Goal: Transaction & Acquisition: Purchase product/service

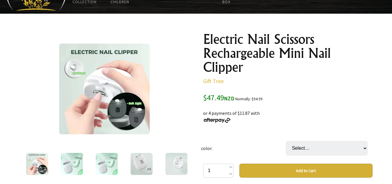
scroll to position [49, 0]
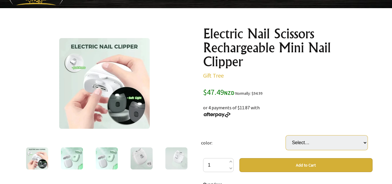
click at [365, 142] on select "Select… blue moon white tea green" at bounding box center [327, 142] width 82 height 15
select select "moon white"
click at [286, 135] on select "Select… blue moon white tea green" at bounding box center [327, 142] width 82 height 15
click at [334, 140] on select "Select… blue moon white tea green" at bounding box center [327, 142] width 82 height 15
click at [286, 135] on select "Select… blue moon white tea green" at bounding box center [327, 142] width 82 height 15
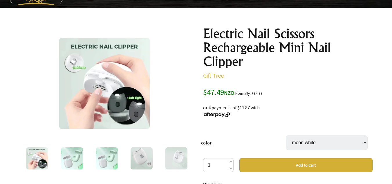
click at [301, 166] on button "Add to Cart" at bounding box center [305, 165] width 133 height 14
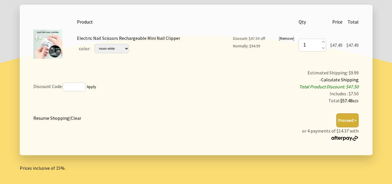
scroll to position [114, 0]
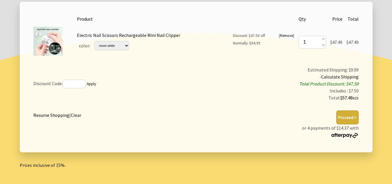
click at [348, 115] on button "Proceed >" at bounding box center [347, 117] width 22 height 14
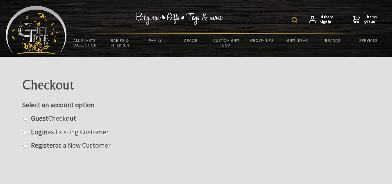
click at [25, 119] on input "radio" at bounding box center [26, 119] width 4 height 4
radio input "true"
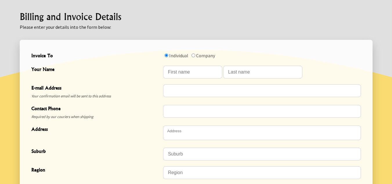
scroll to position [158, 0]
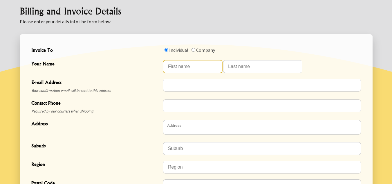
click at [196, 64] on input "Your Name" at bounding box center [192, 66] width 59 height 13
type input "[PERSON_NAME]"
type input "Ward"
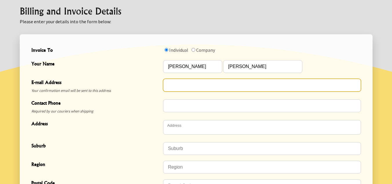
type input "[EMAIL_ADDRESS][DOMAIN_NAME]"
type input "0211684017"
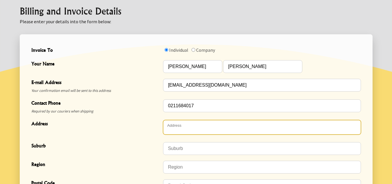
click at [167, 129] on textarea "Address" at bounding box center [262, 127] width 198 height 15
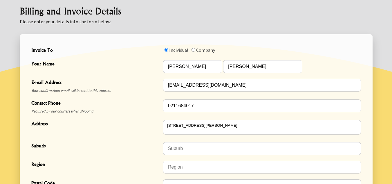
type textarea "[STREET_ADDRESS][PERSON_NAME]"
type input "South Dunedin"
type input "Dunedin"
type input "9012"
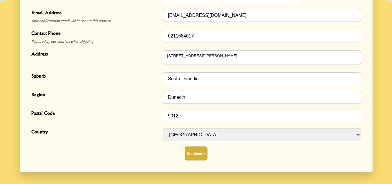
scroll to position [230, 0]
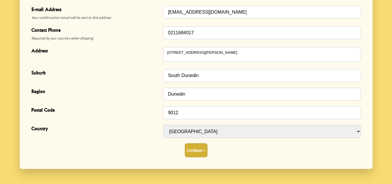
click at [199, 151] on button "Continue >" at bounding box center [196, 150] width 23 height 14
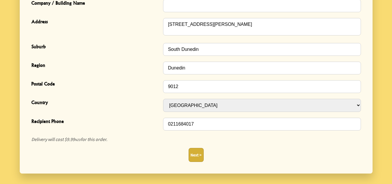
scroll to position [221, 0]
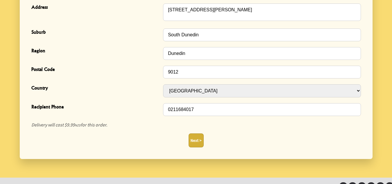
click at [194, 140] on button "Next >" at bounding box center [196, 140] width 15 height 14
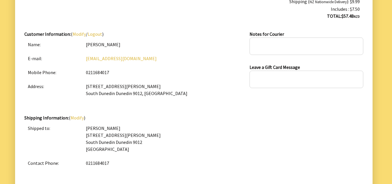
scroll to position [157, 0]
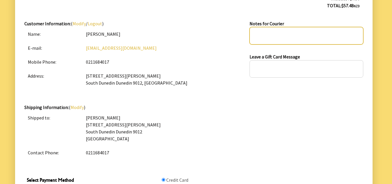
click at [265, 35] on textarea at bounding box center [306, 35] width 113 height 17
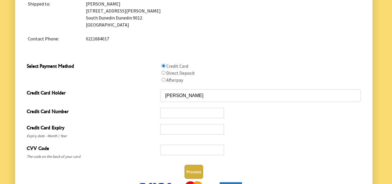
scroll to position [278, 0]
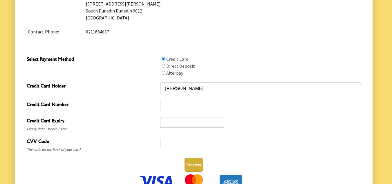
type textarea "please leave at door"
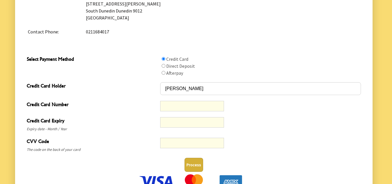
click at [193, 165] on button "Process" at bounding box center [194, 165] width 19 height 14
